Goal: Task Accomplishment & Management: Complete application form

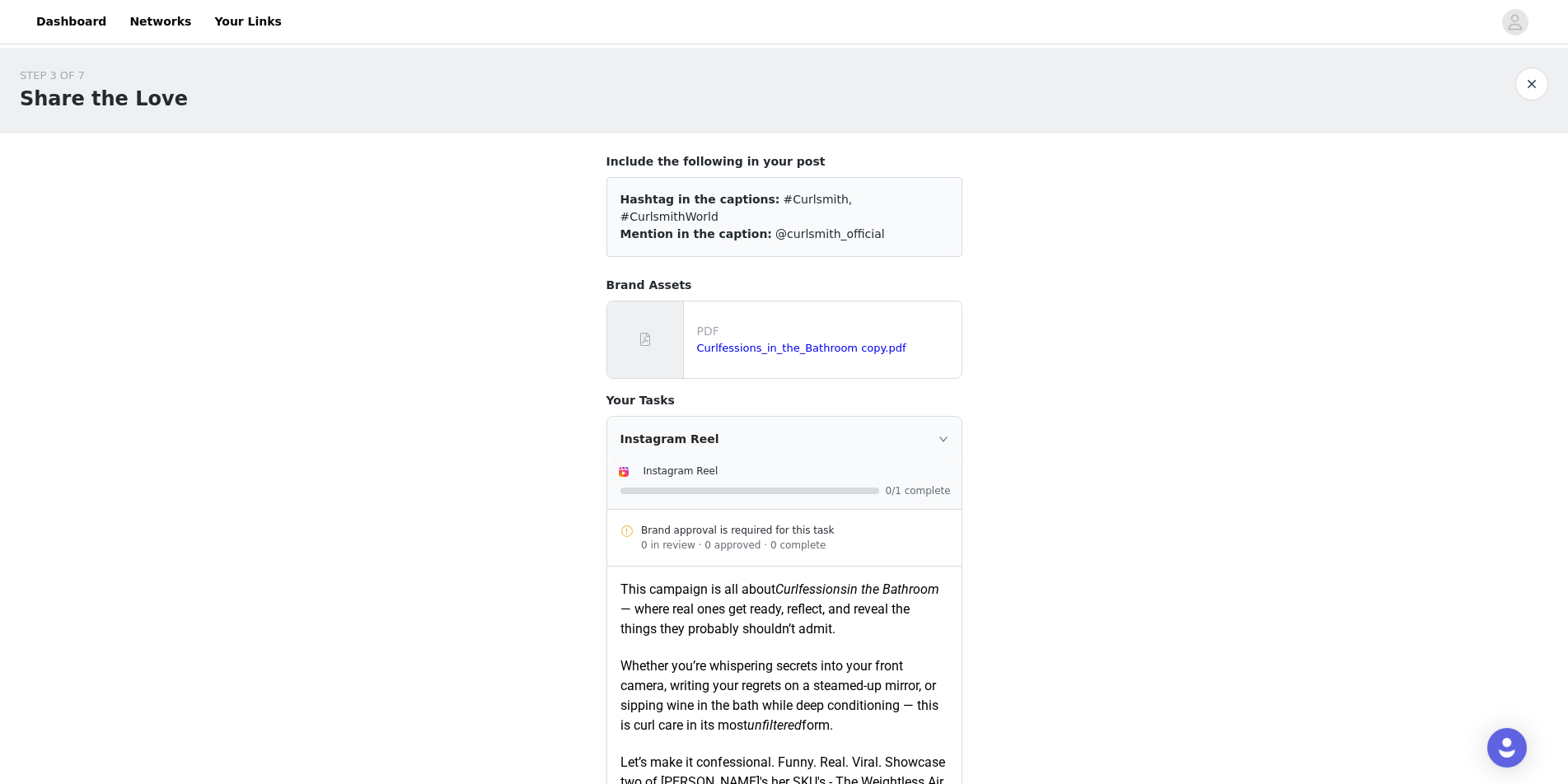
scroll to position [83, 0]
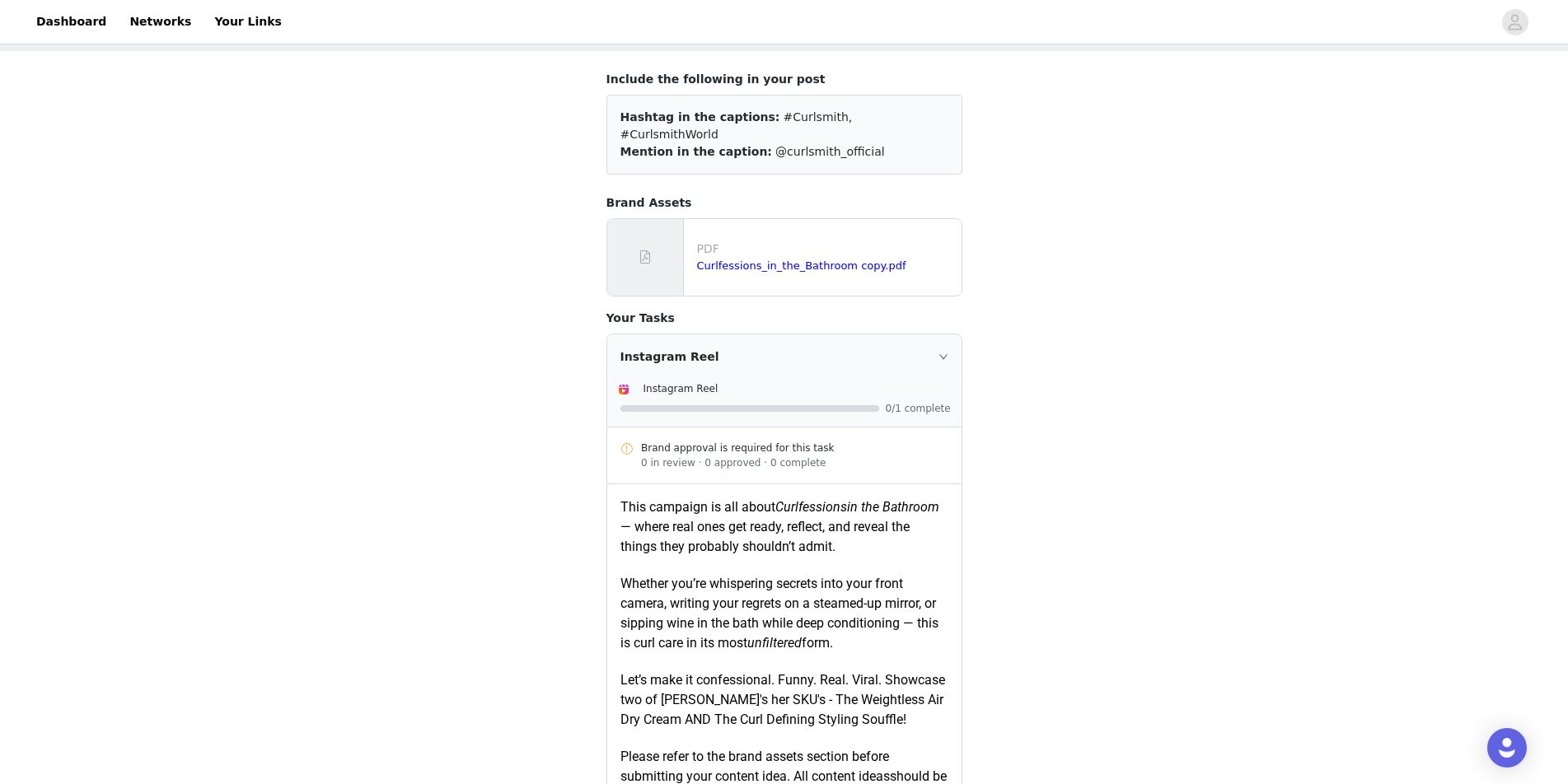
click at [788, 380] on div "Instagram Reel" at bounding box center [797, 388] width 309 height 17
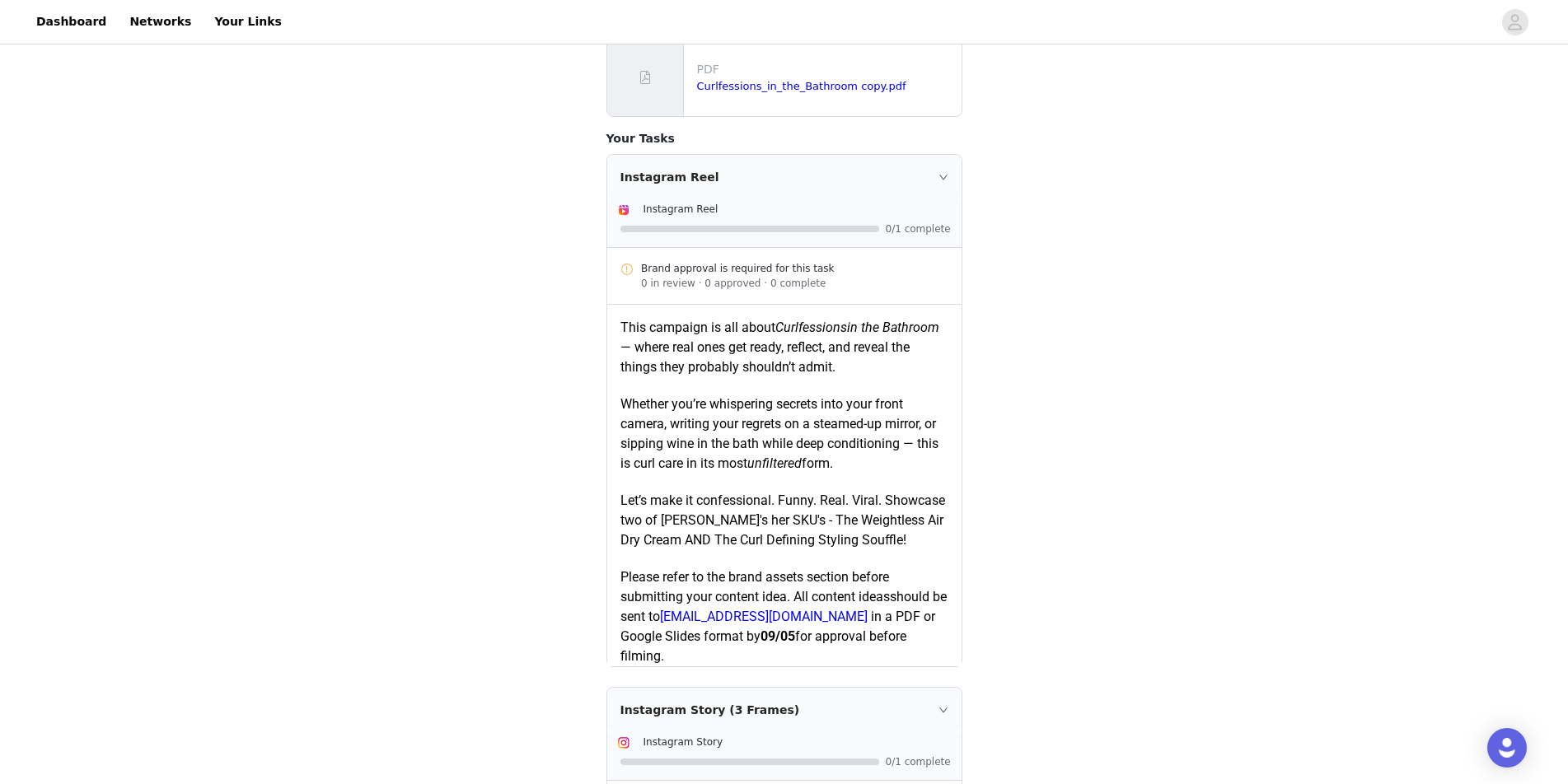
scroll to position [15, 0]
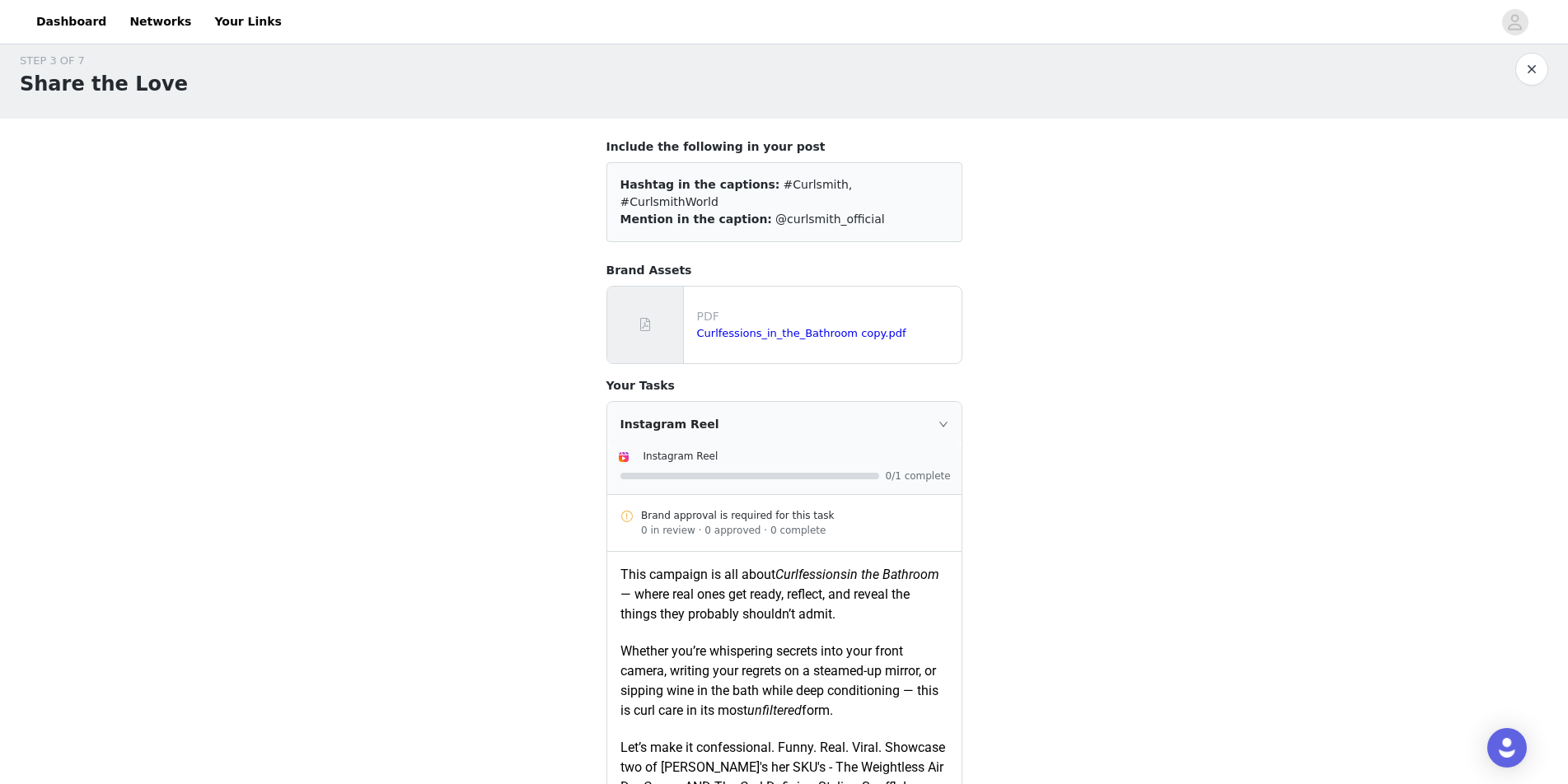
click at [935, 403] on div "Instagram Reel" at bounding box center [785, 424] width 354 height 44
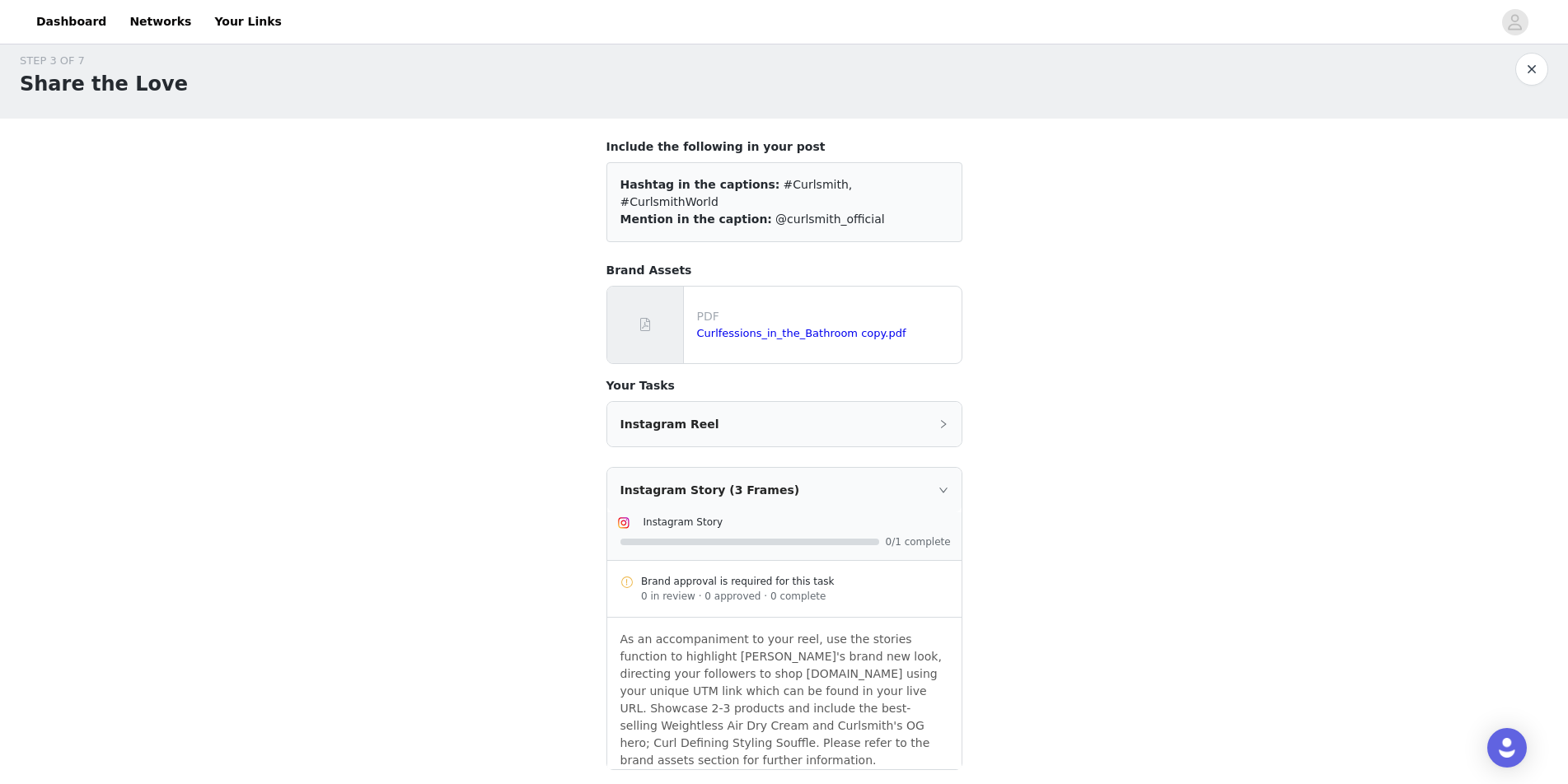
click at [786, 411] on div "Instagram Reel" at bounding box center [785, 424] width 354 height 44
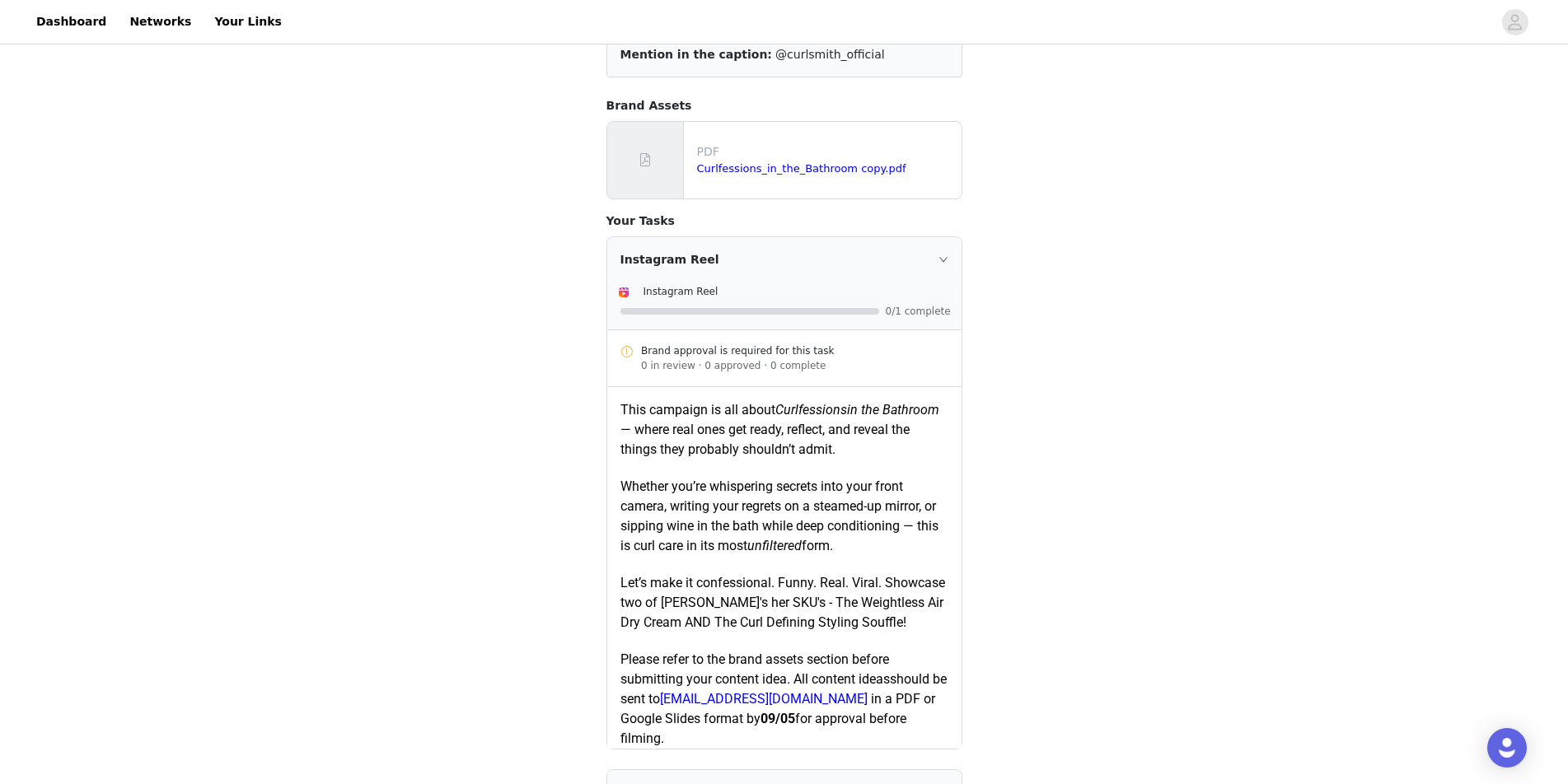
scroll to position [0, 0]
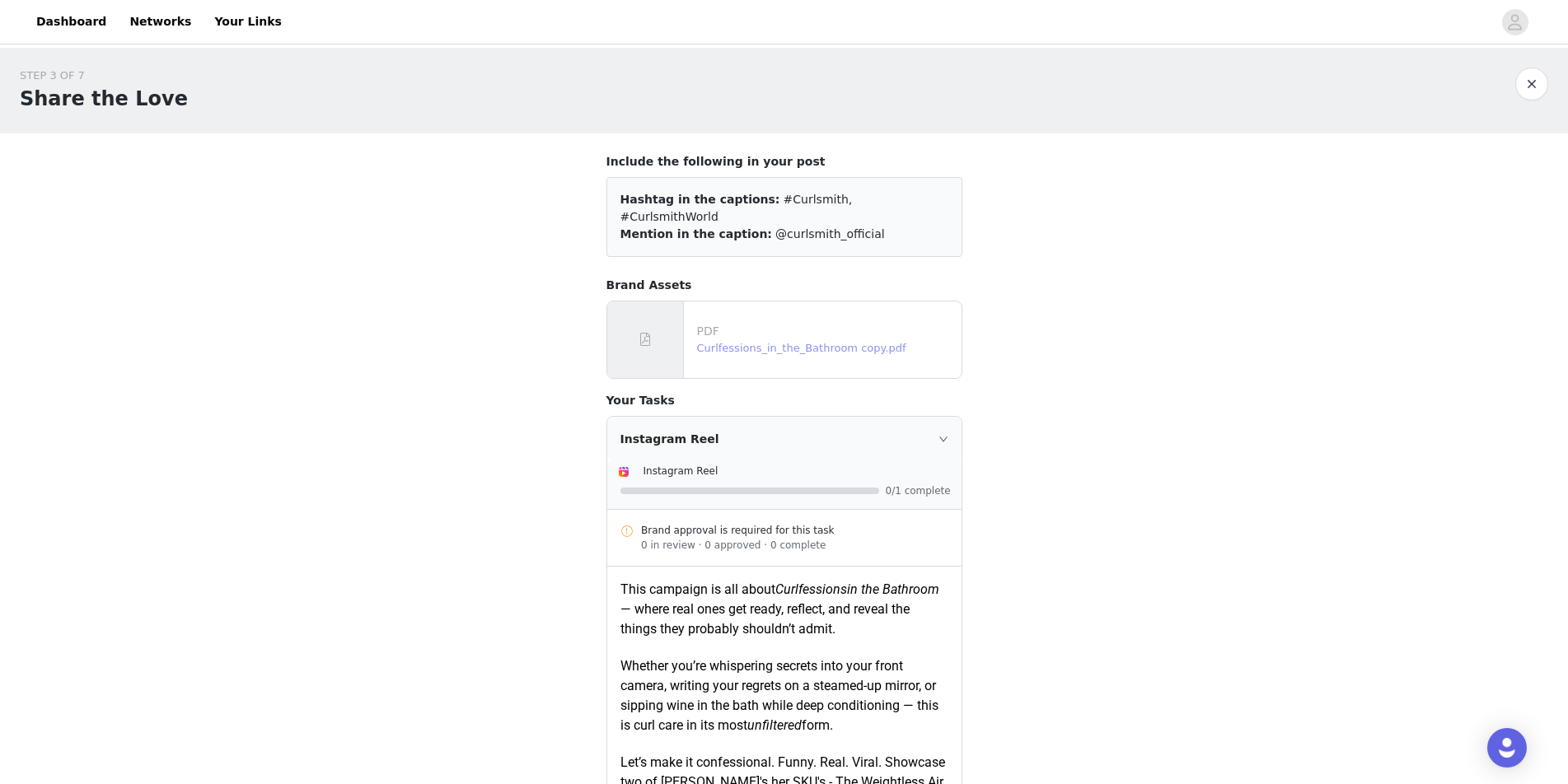
click at [879, 342] on link "Curlfessions_in_the_Bathroom copy.pdf" at bounding box center [801, 348] width 209 height 12
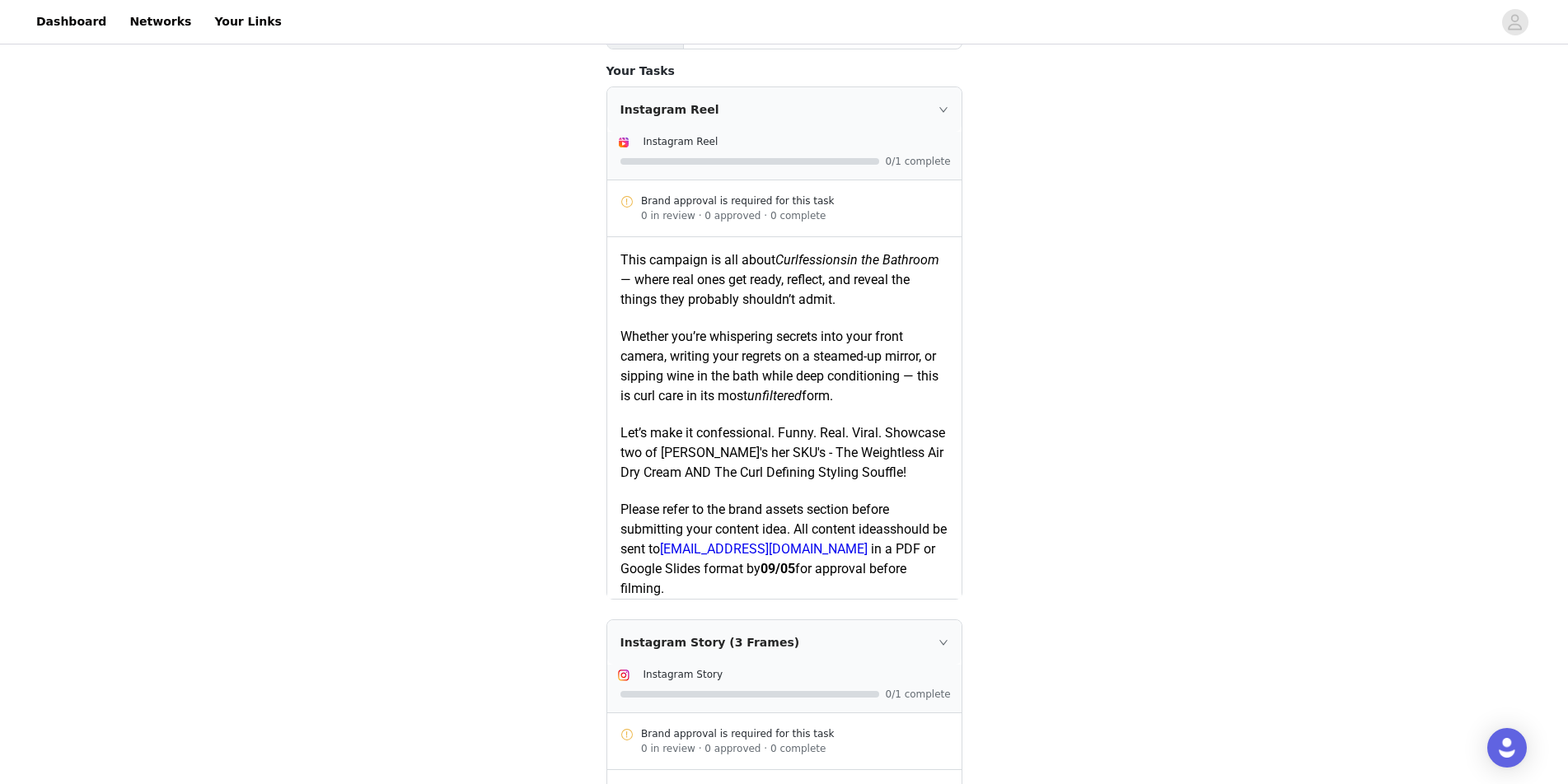
scroll to position [248, 0]
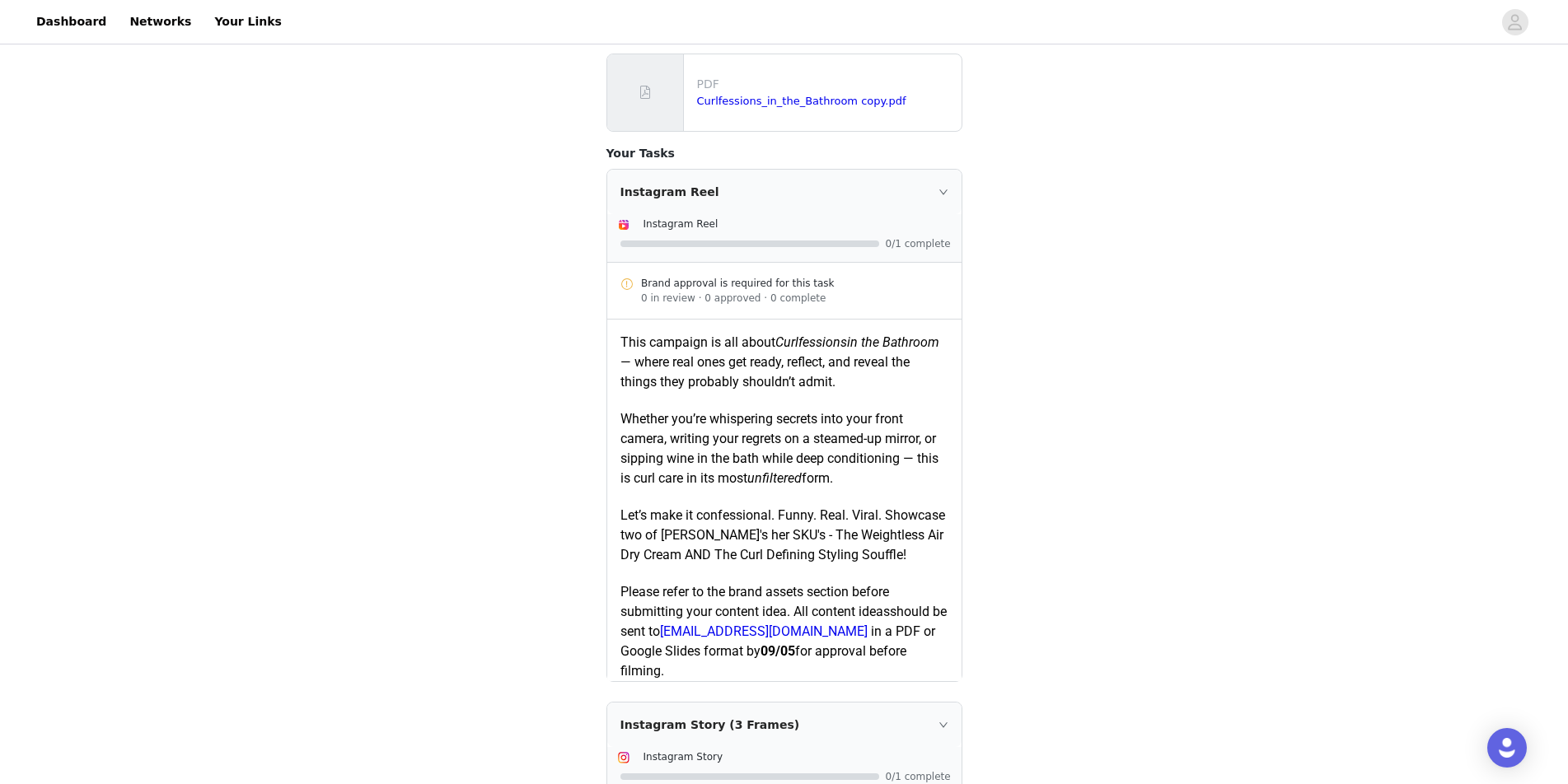
click at [738, 178] on div "Instagram Reel" at bounding box center [785, 191] width 354 height 44
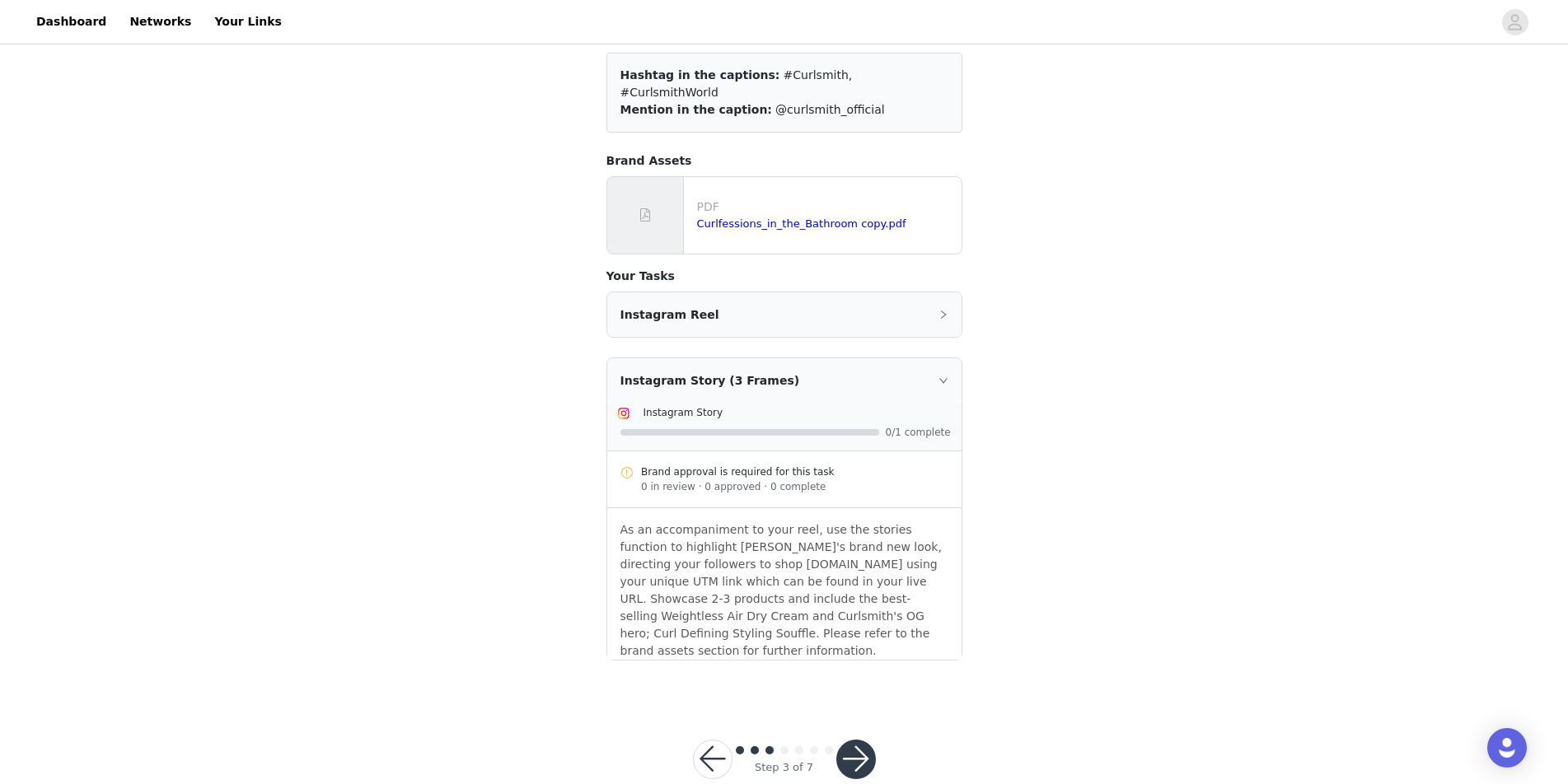
click at [851, 740] on button "button" at bounding box center [856, 760] width 39 height 39
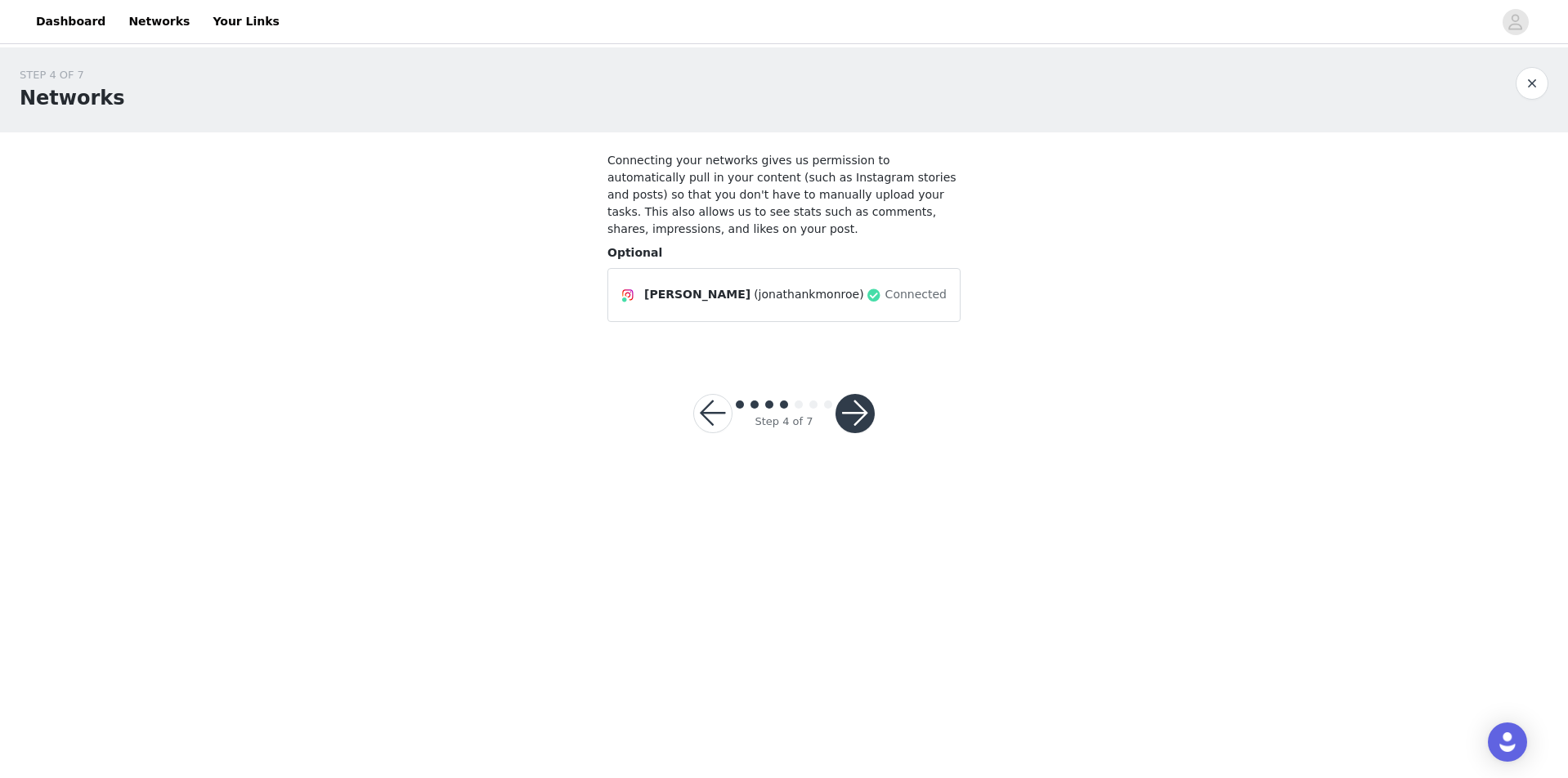
click at [864, 394] on button "button" at bounding box center [855, 413] width 39 height 39
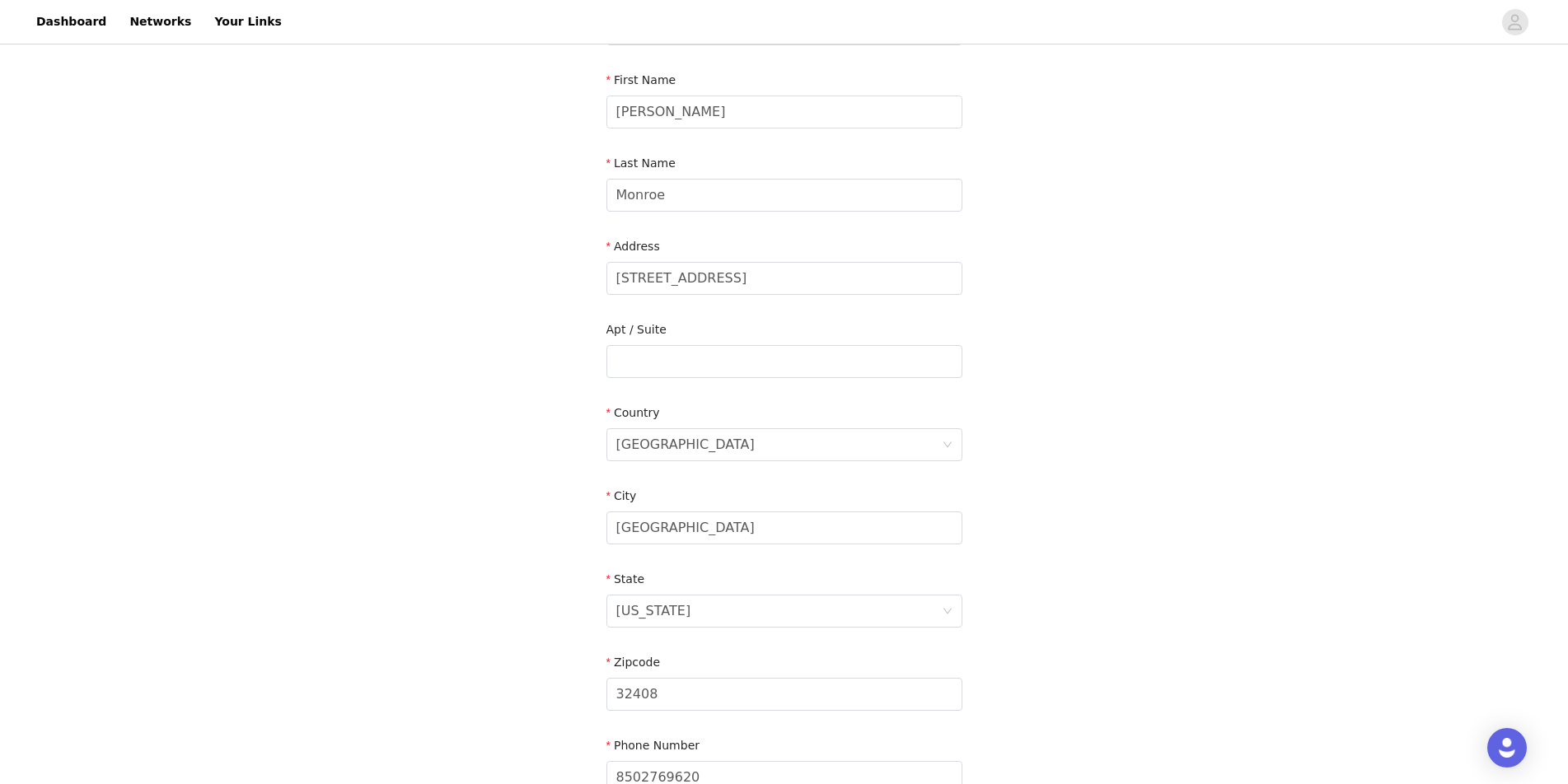
scroll to position [339, 0]
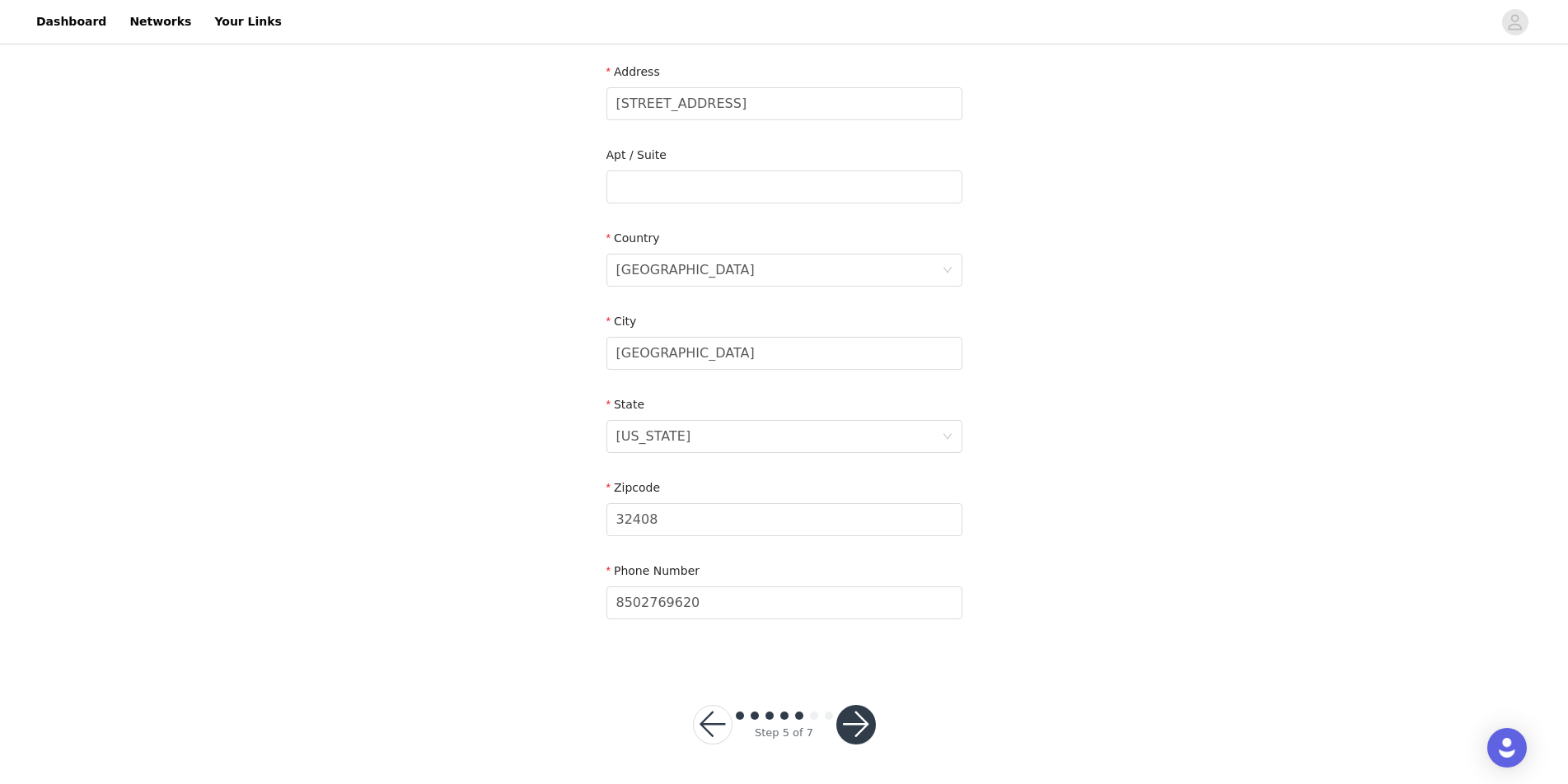
click at [852, 716] on button "button" at bounding box center [856, 725] width 39 height 39
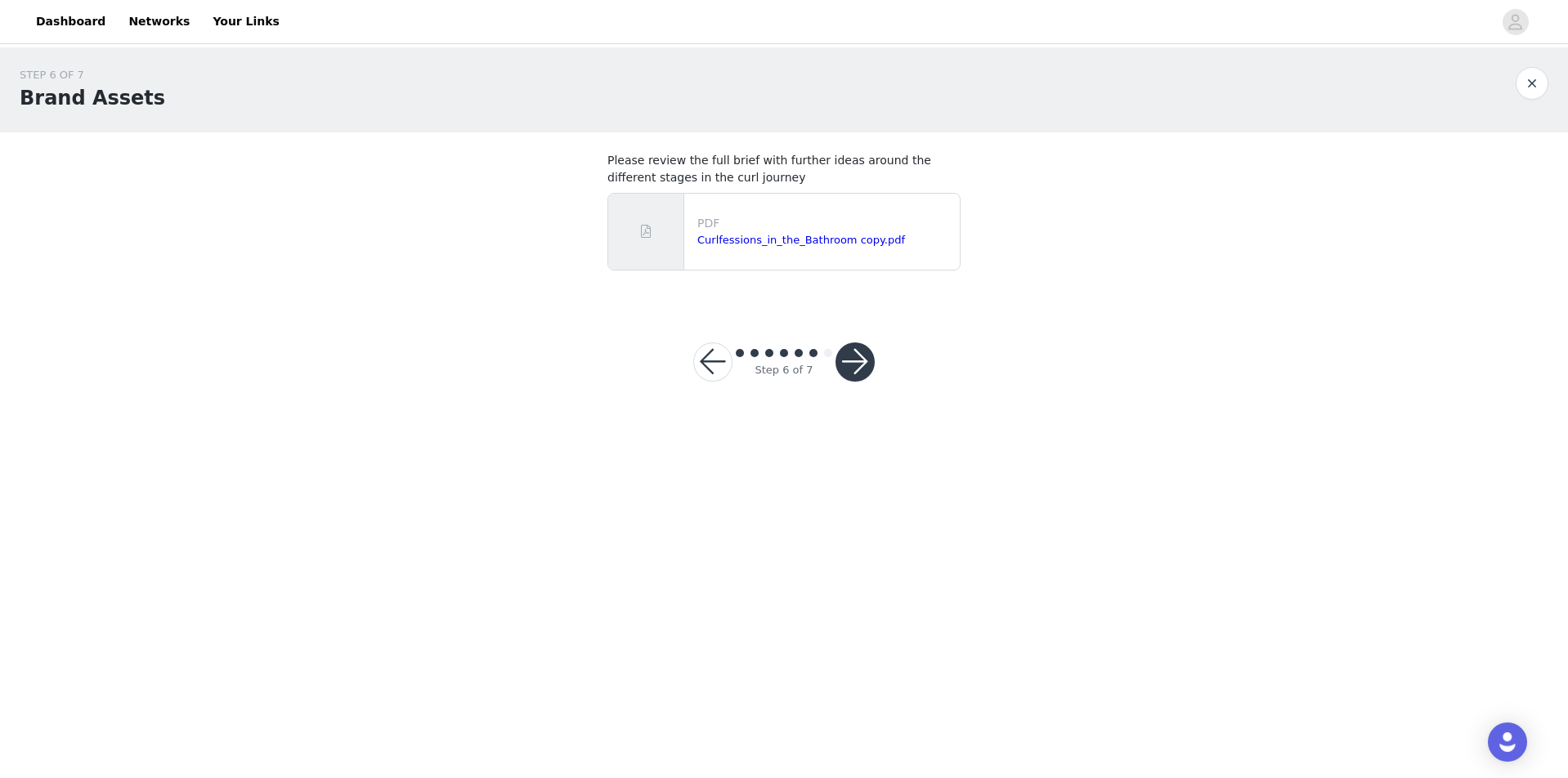
click at [847, 375] on button "button" at bounding box center [855, 362] width 39 height 39
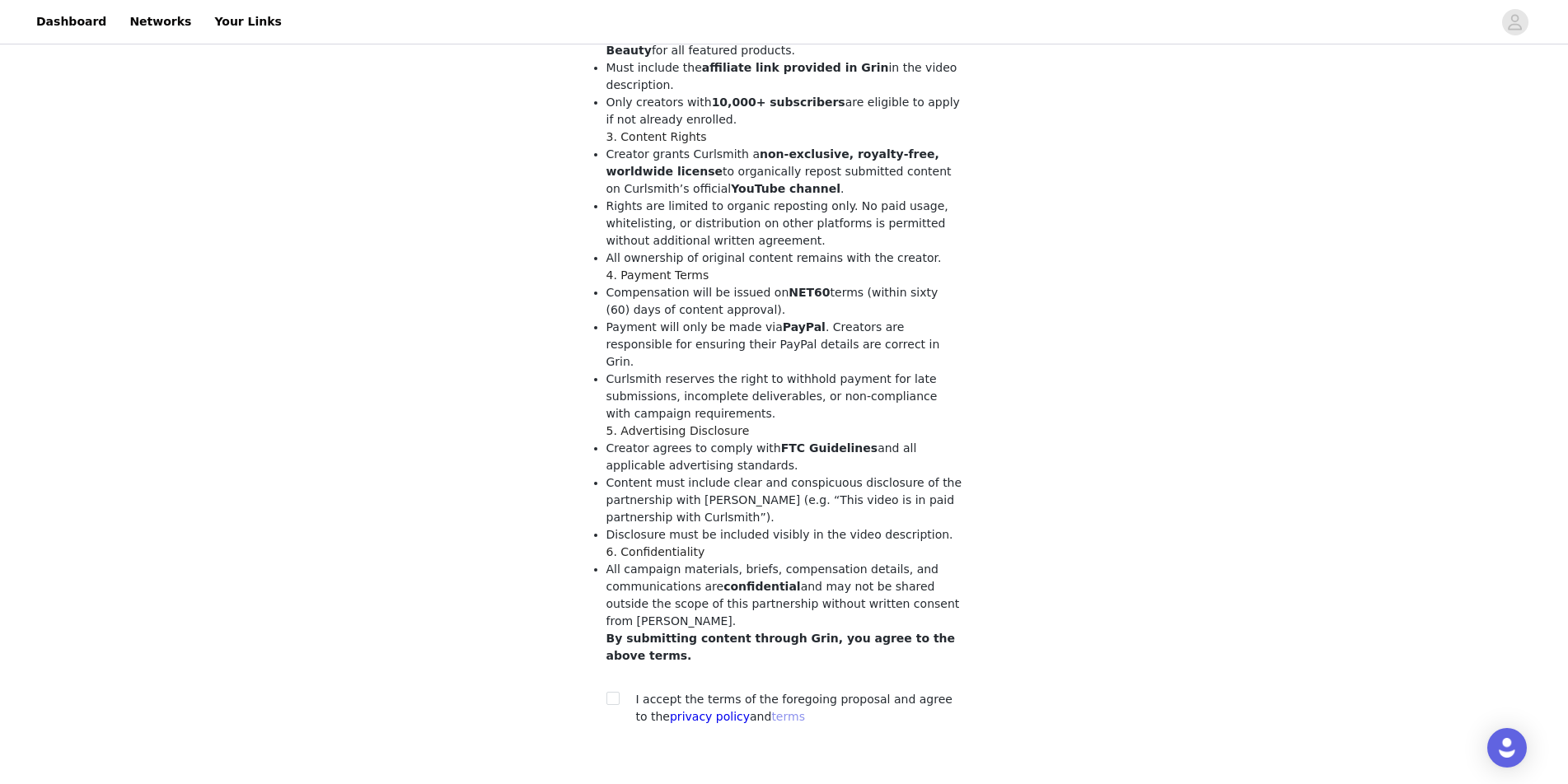
scroll to position [532, 0]
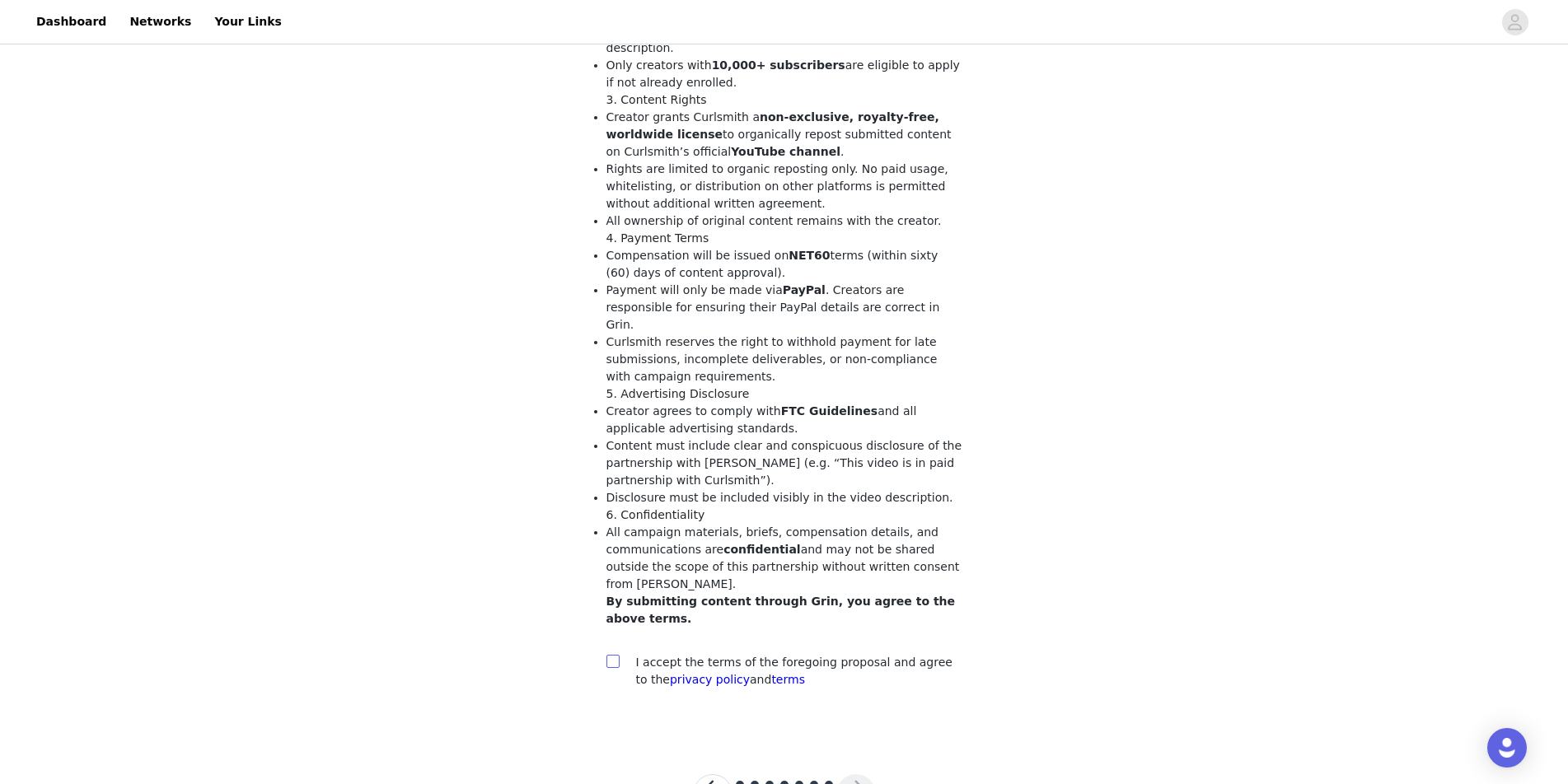
click at [610, 656] on input "checkbox" at bounding box center [612, 661] width 11 height 11
checkbox input "true"
click at [856, 775] on button "button" at bounding box center [856, 794] width 39 height 39
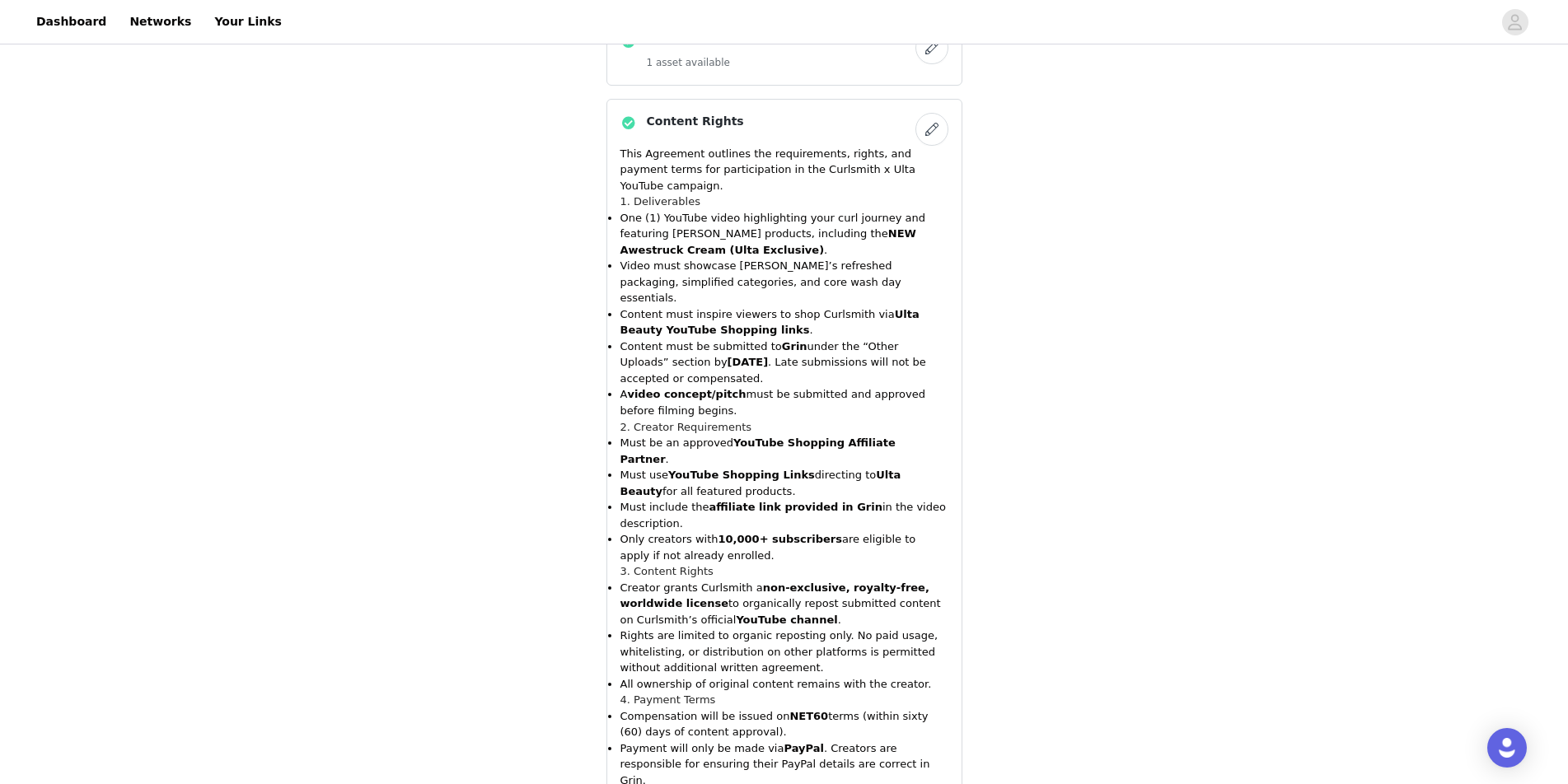
scroll to position [855, 0]
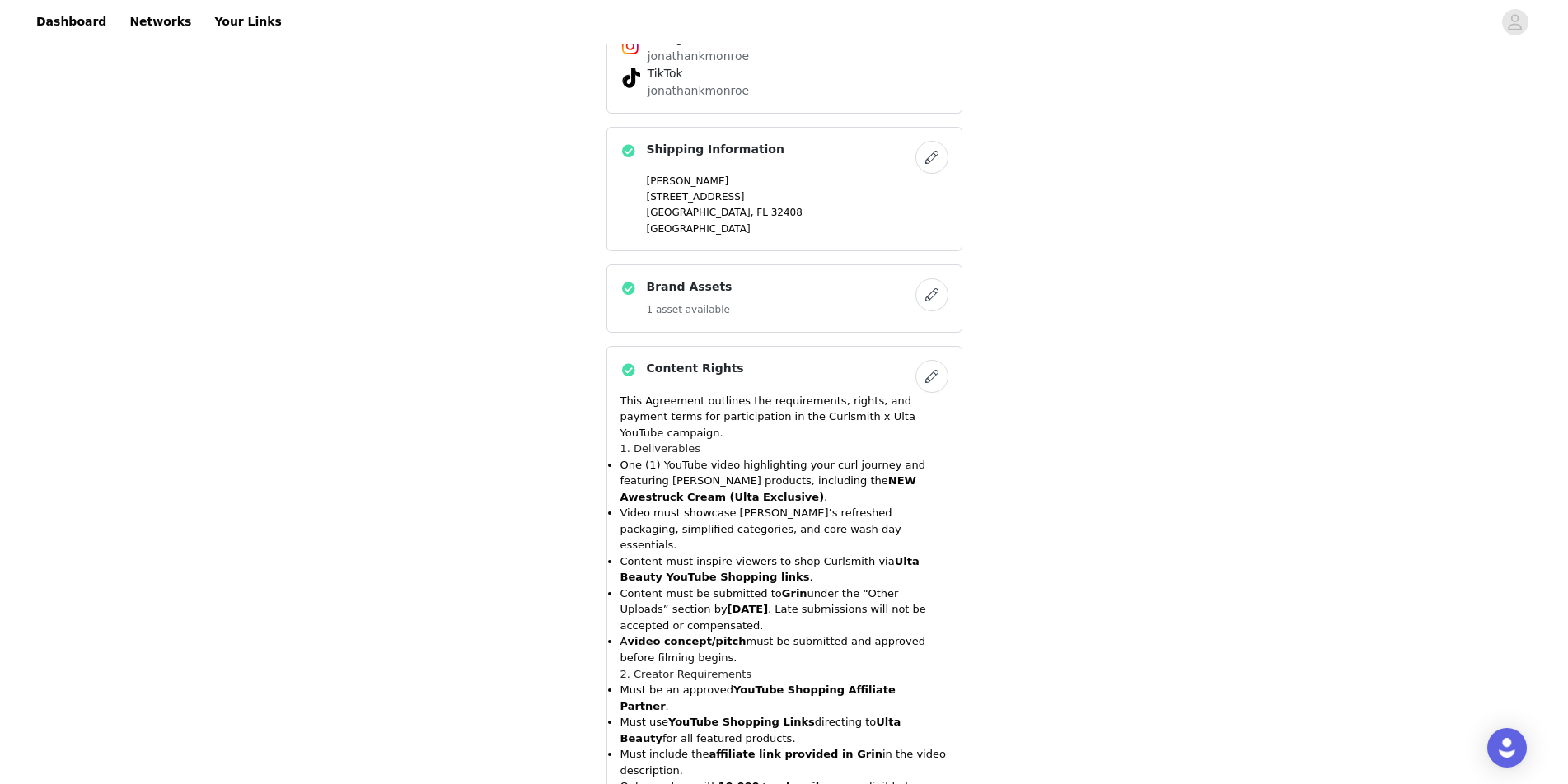
click at [921, 302] on button "button" at bounding box center [931, 294] width 33 height 33
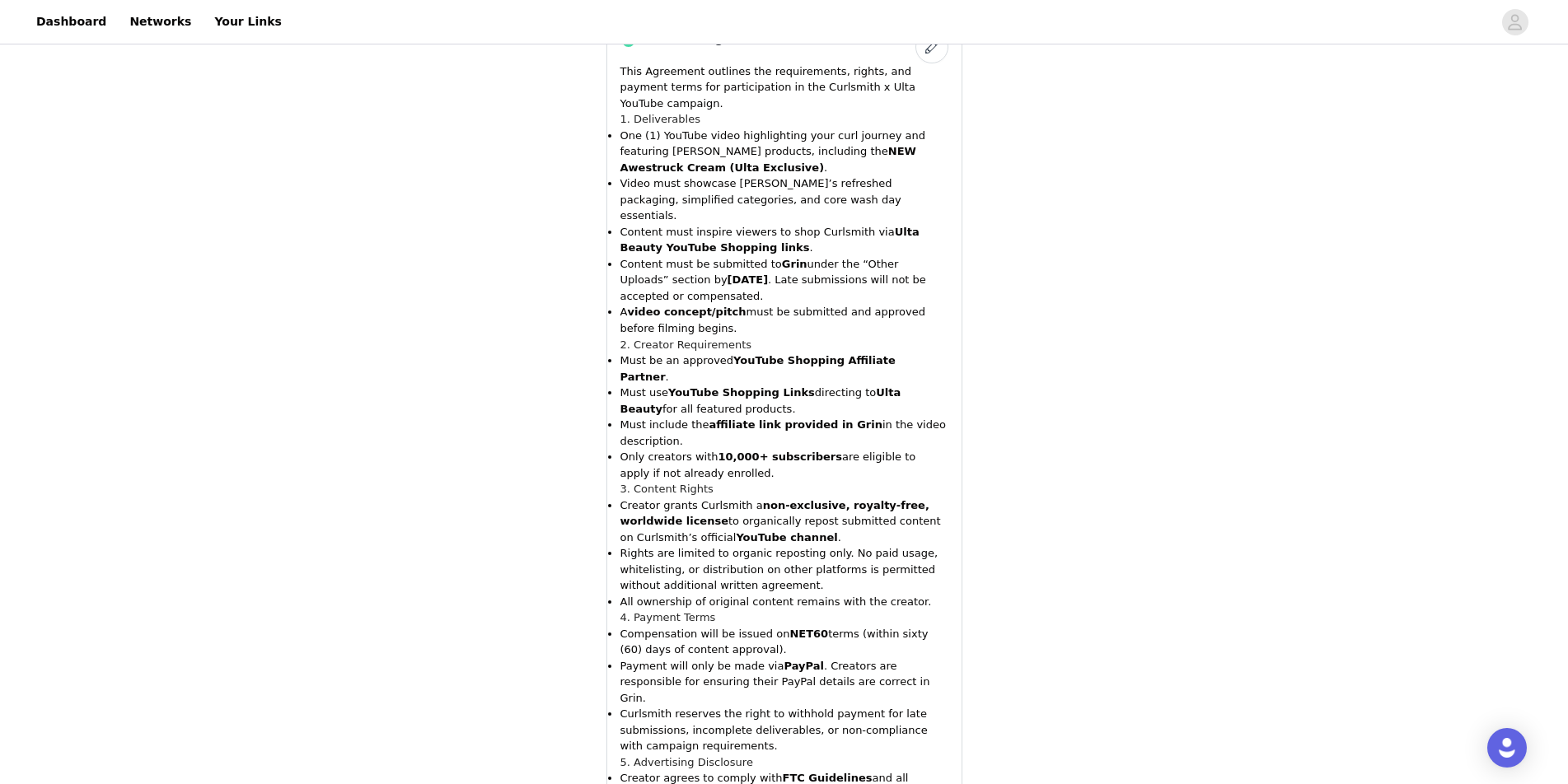
scroll to position [1515, 0]
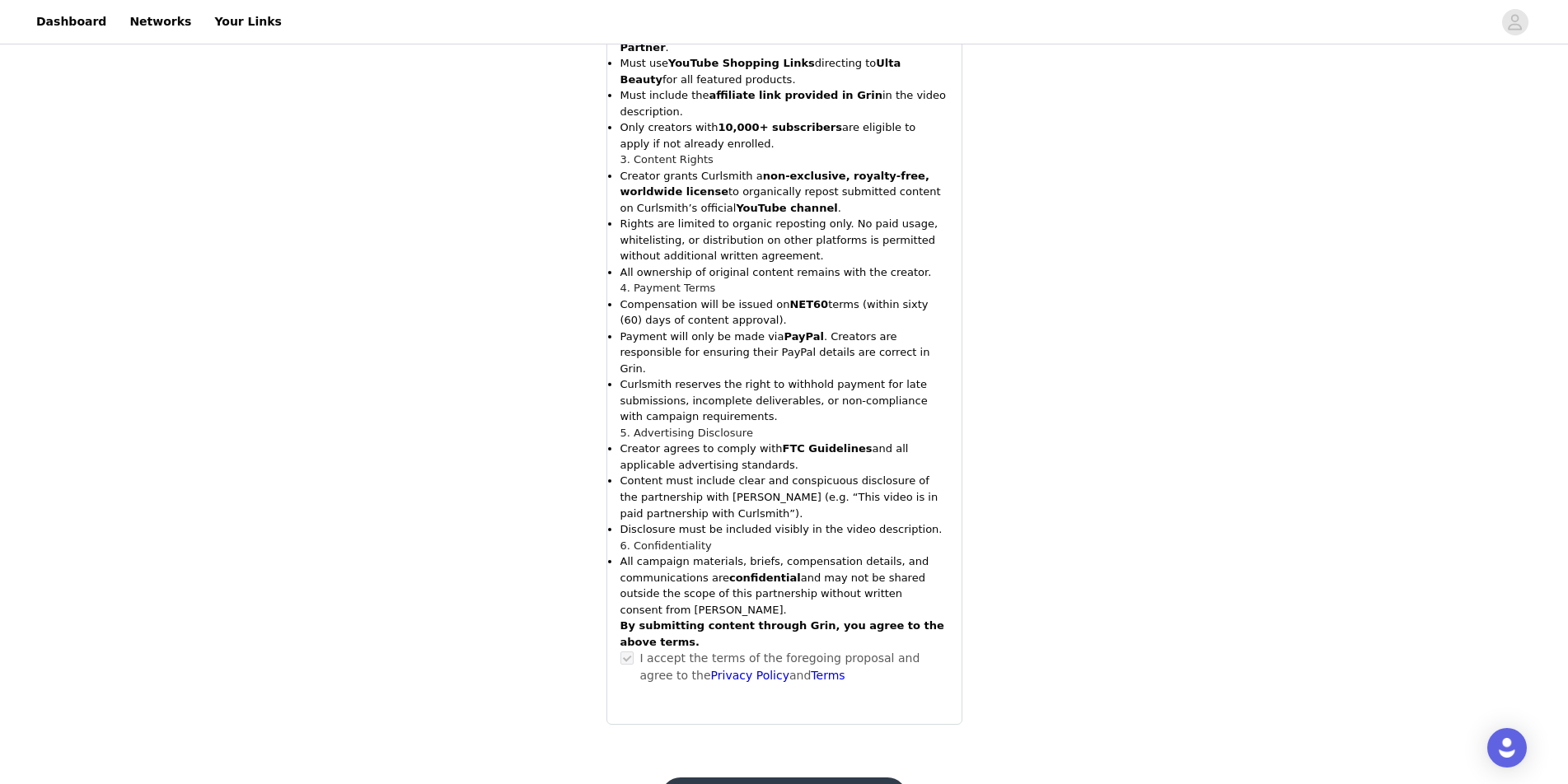
click at [830, 777] on button "Submit Proposal" at bounding box center [784, 797] width 247 height 39
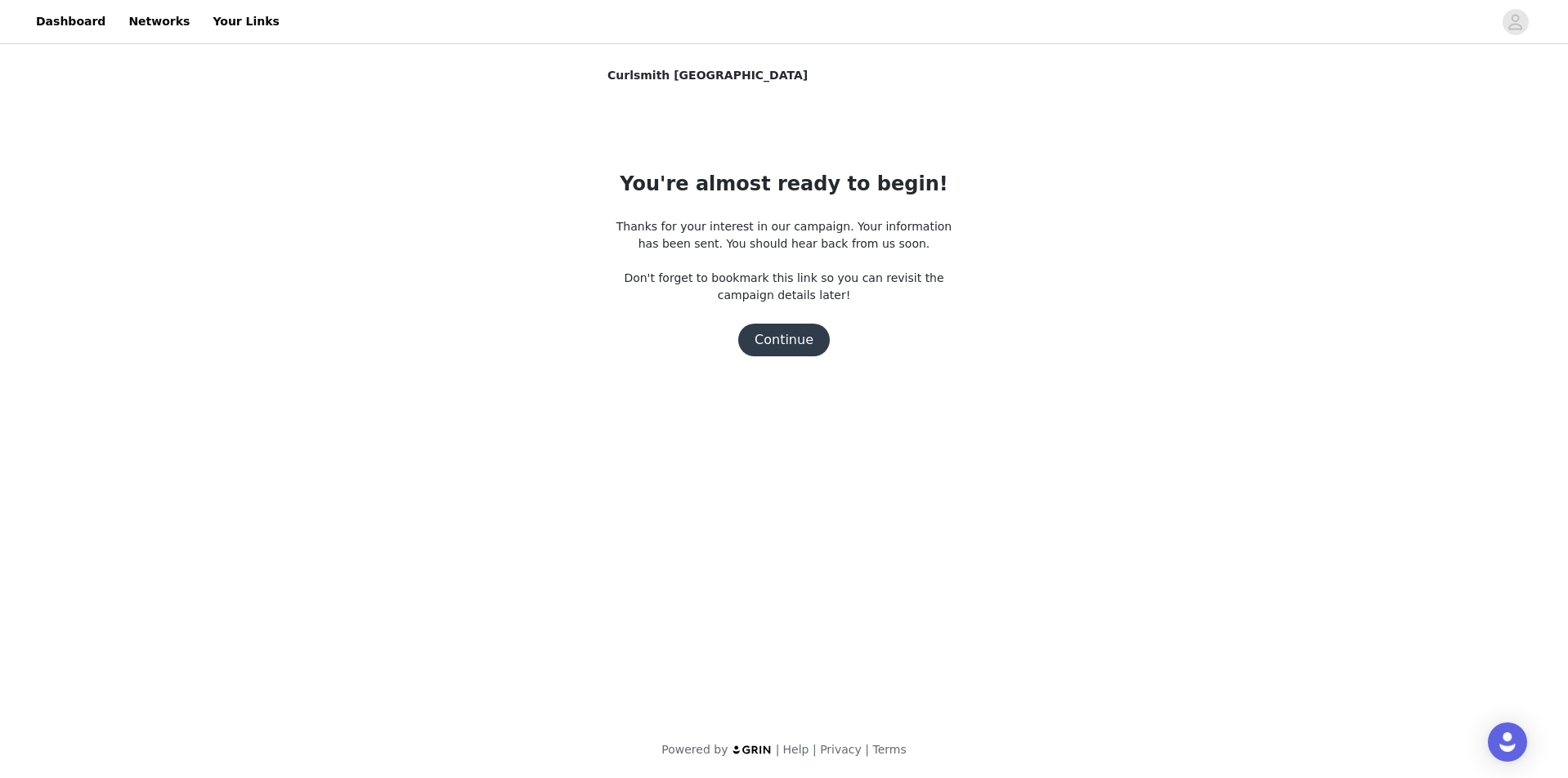
click at [777, 349] on button "Continue" at bounding box center [784, 340] width 91 height 33
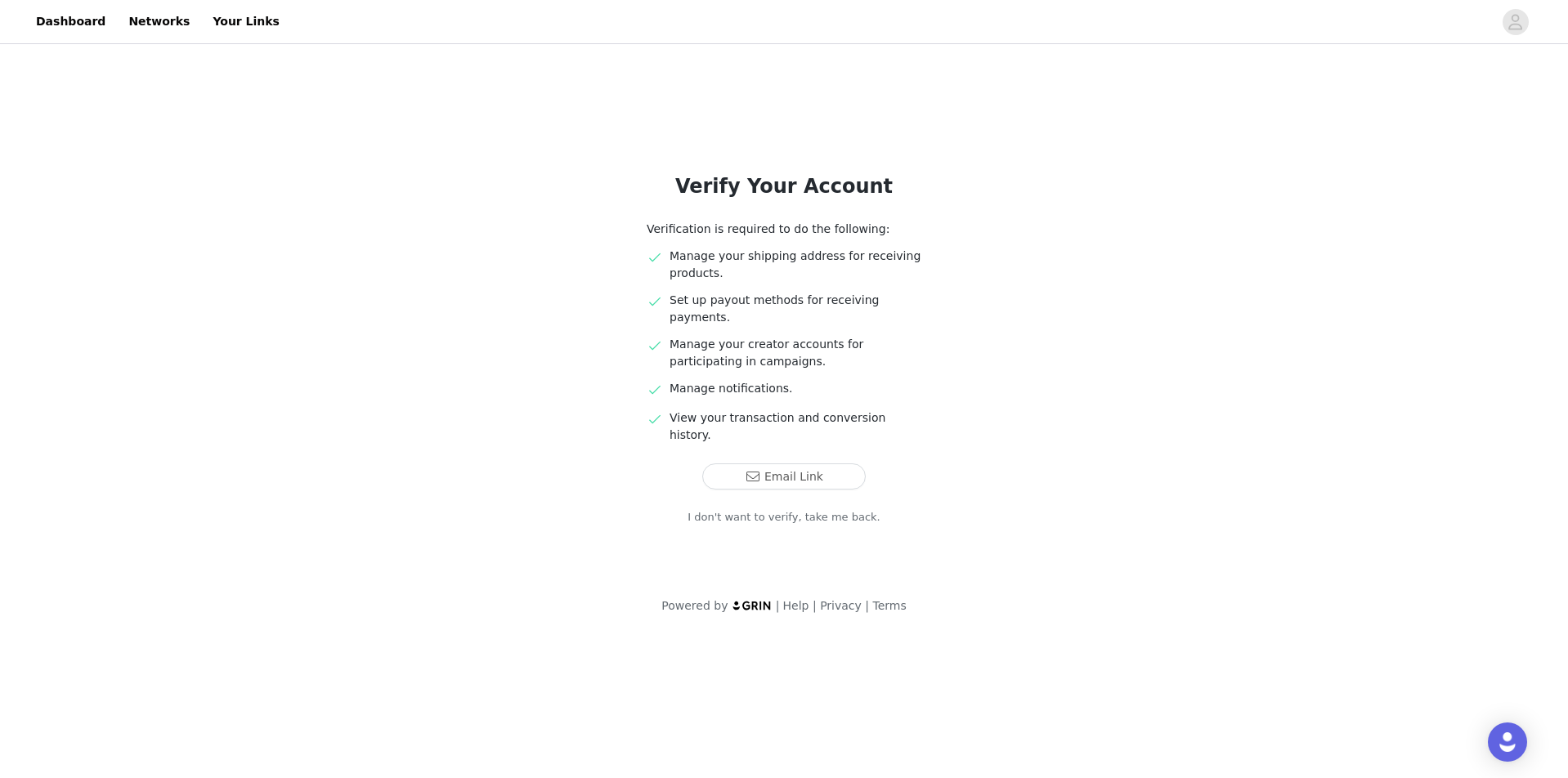
click at [852, 509] on link "I don't want to verify, take me back." at bounding box center [784, 517] width 193 height 17
